Goal: Information Seeking & Learning: Learn about a topic

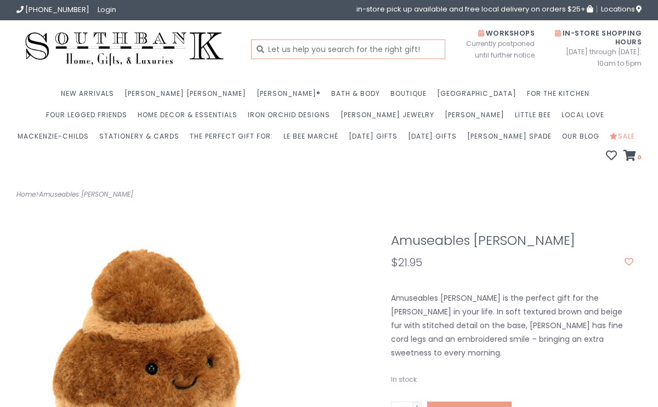
click at [393, 52] on input "text" at bounding box center [348, 49] width 195 height 20
type input "jellycvat"
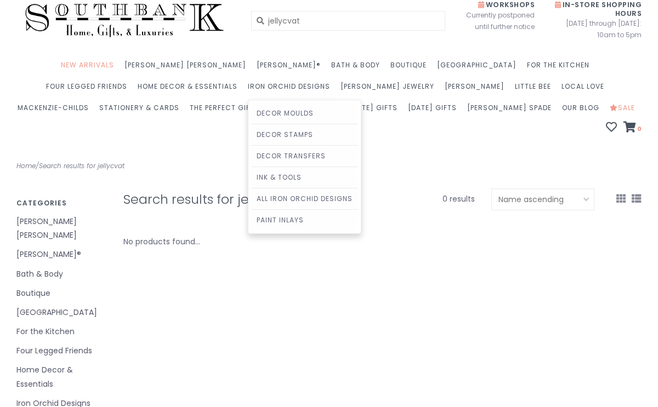
scroll to position [31, 0]
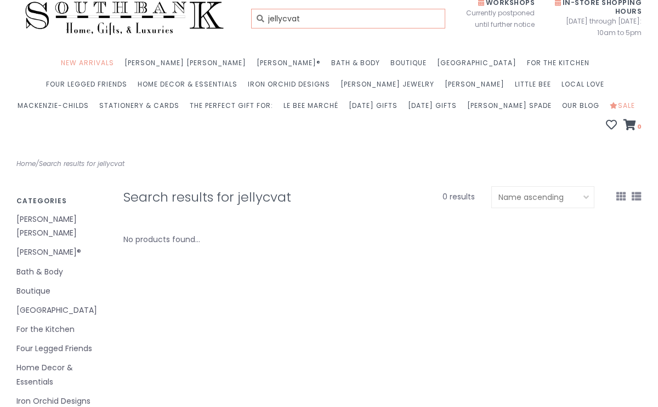
click at [319, 20] on input "jellycvat" at bounding box center [348, 19] width 195 height 20
type input "jellycat"
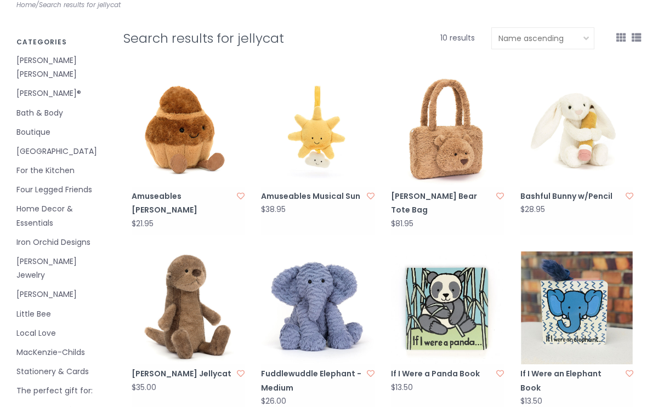
scroll to position [208, 0]
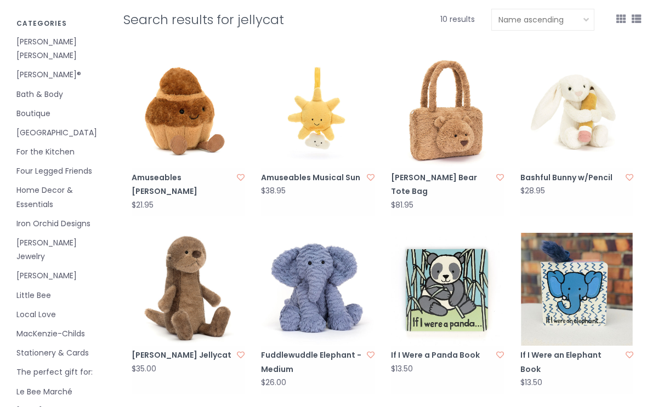
click at [573, 119] on img at bounding box center [576, 111] width 113 height 113
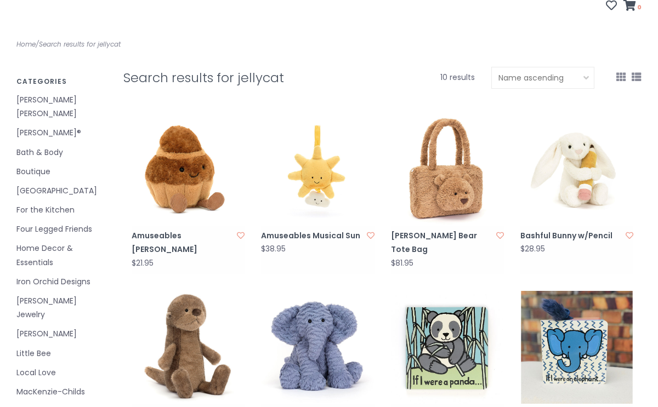
scroll to position [150, 0]
click at [205, 205] on img at bounding box center [188, 170] width 113 height 113
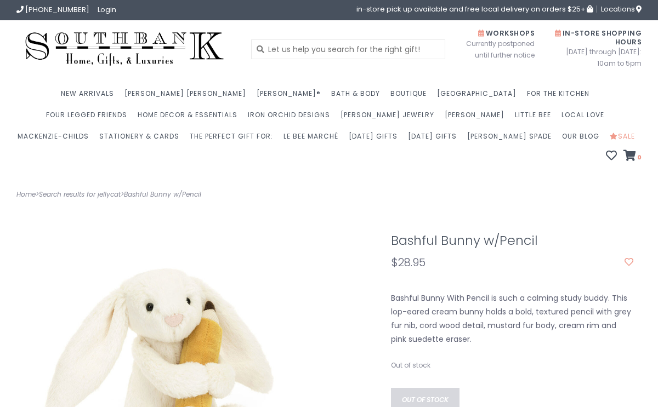
scroll to position [1, 0]
